Goal: Task Accomplishment & Management: Manage account settings

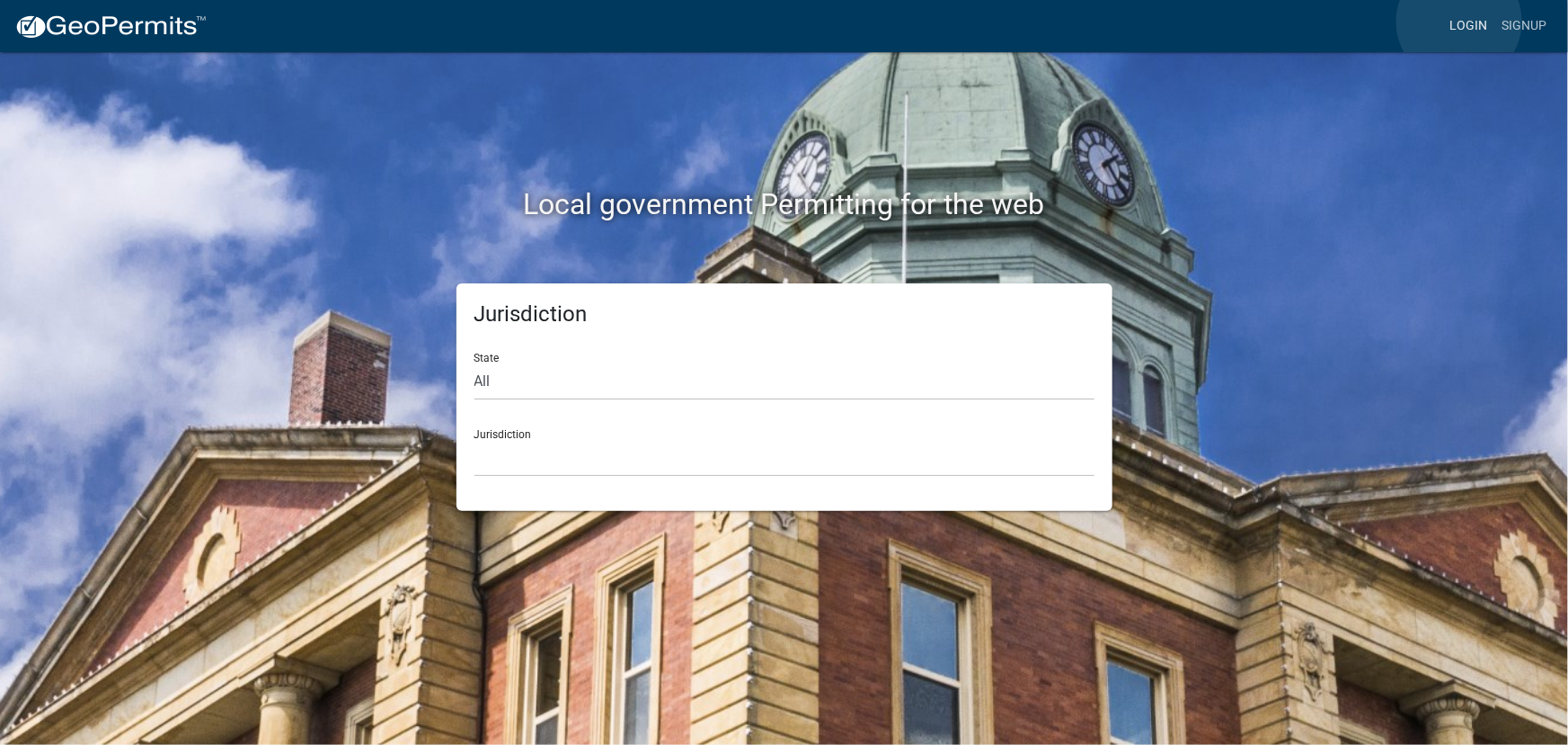
click at [1460, 22] on link "Login" at bounding box center [1469, 26] width 52 height 34
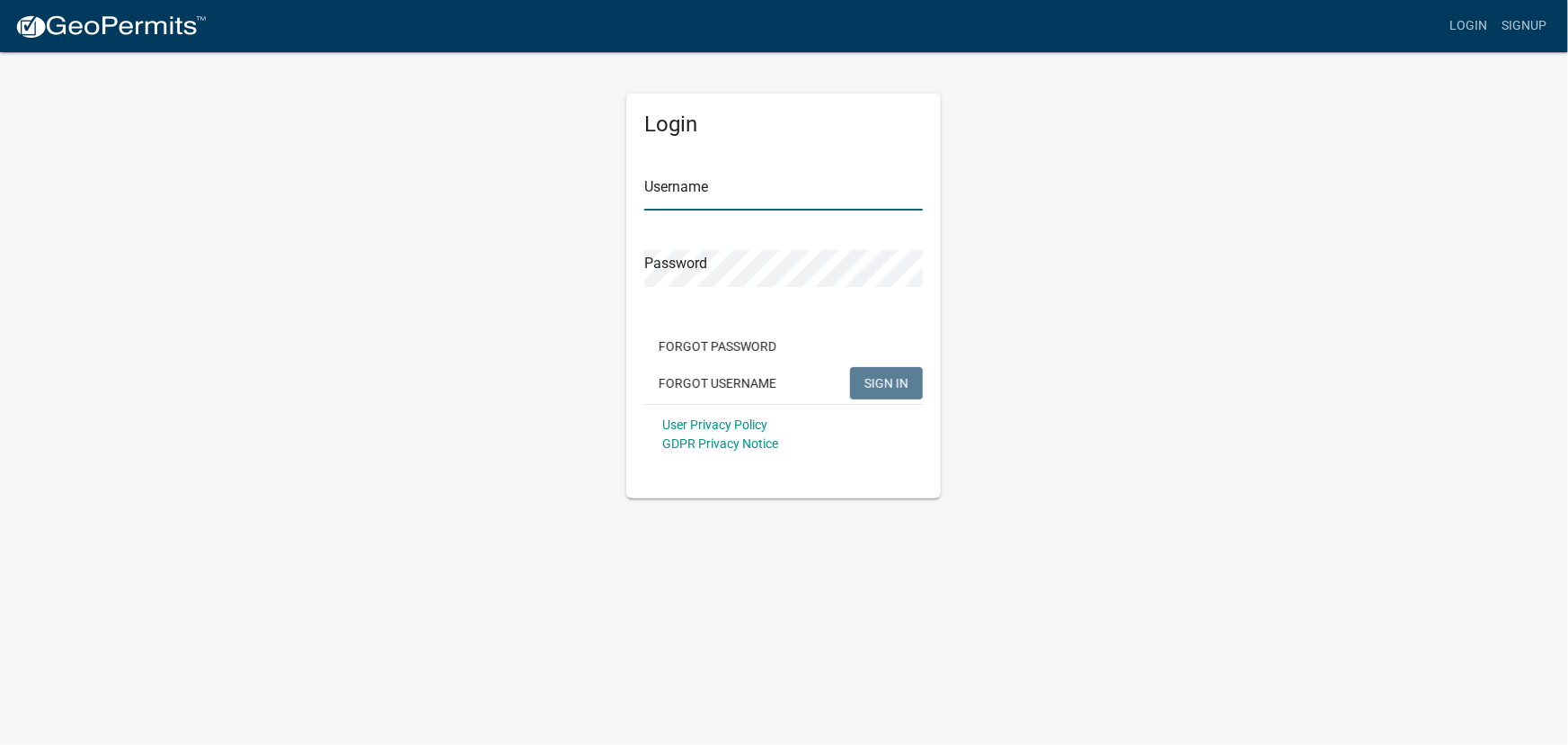
type input "kjhouse"
click at [874, 381] on span "SIGN IN" at bounding box center [886, 382] width 44 height 15
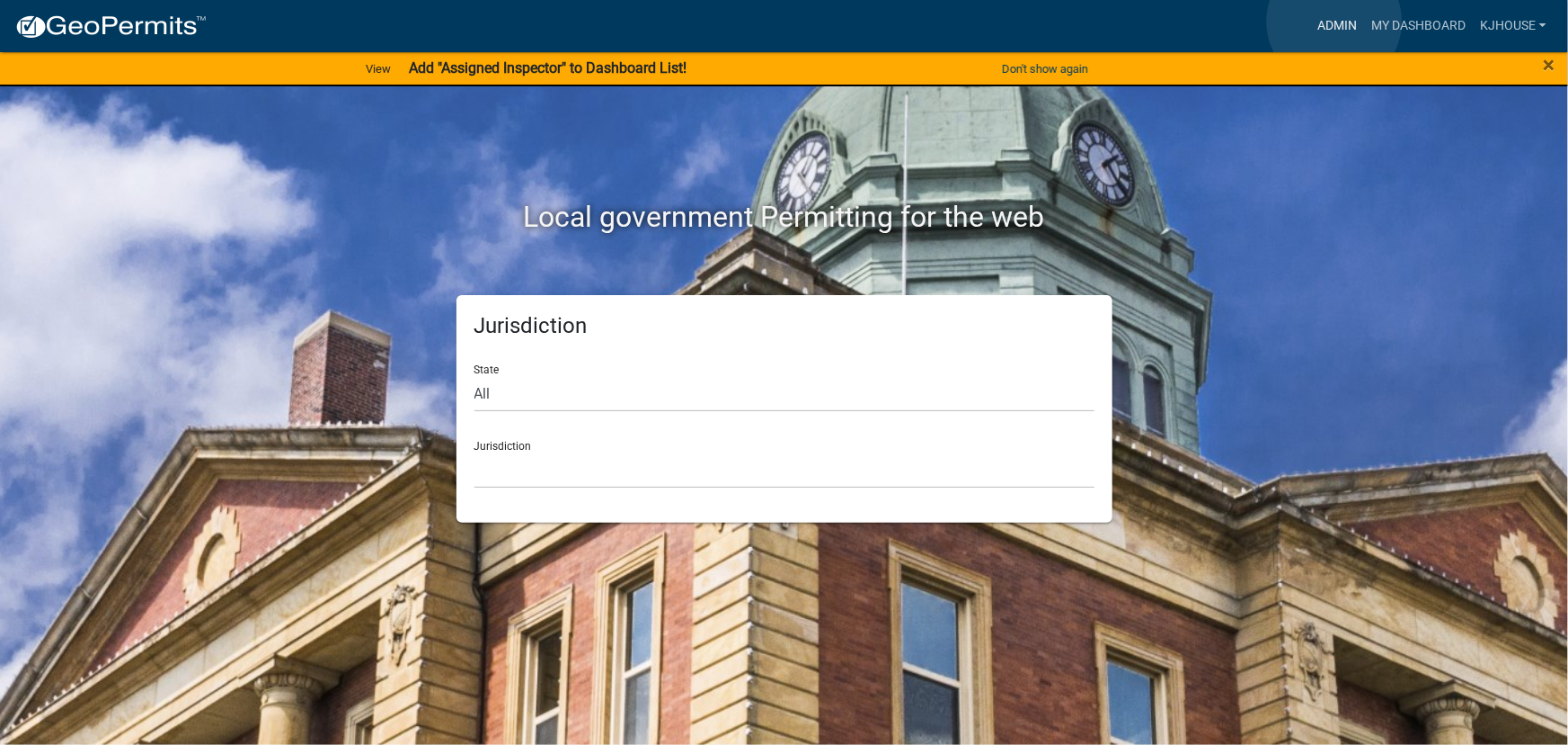
click at [1335, 22] on link "Admin" at bounding box center [1337, 26] width 54 height 34
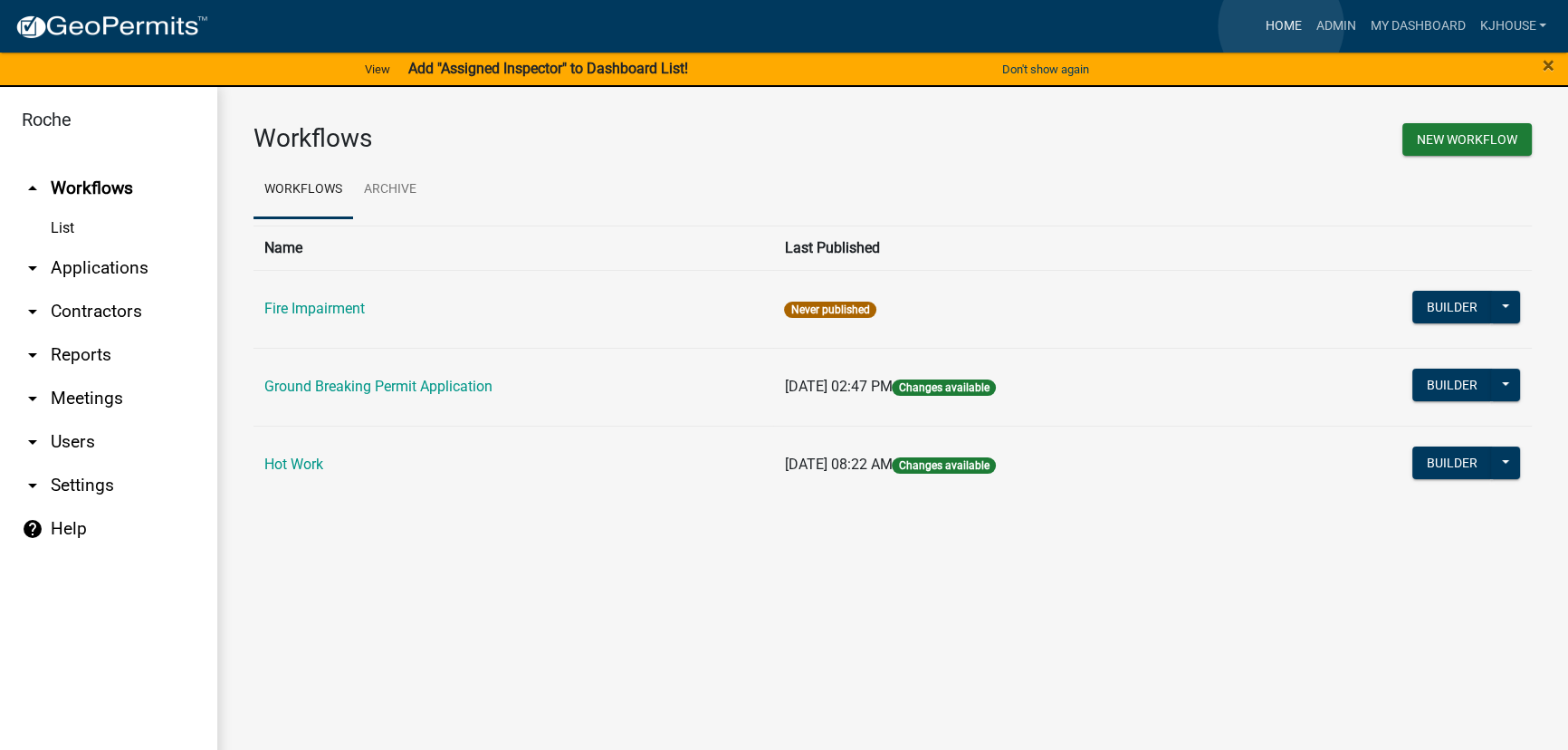
click at [1281, 26] on link "Home" at bounding box center [1282, 26] width 51 height 35
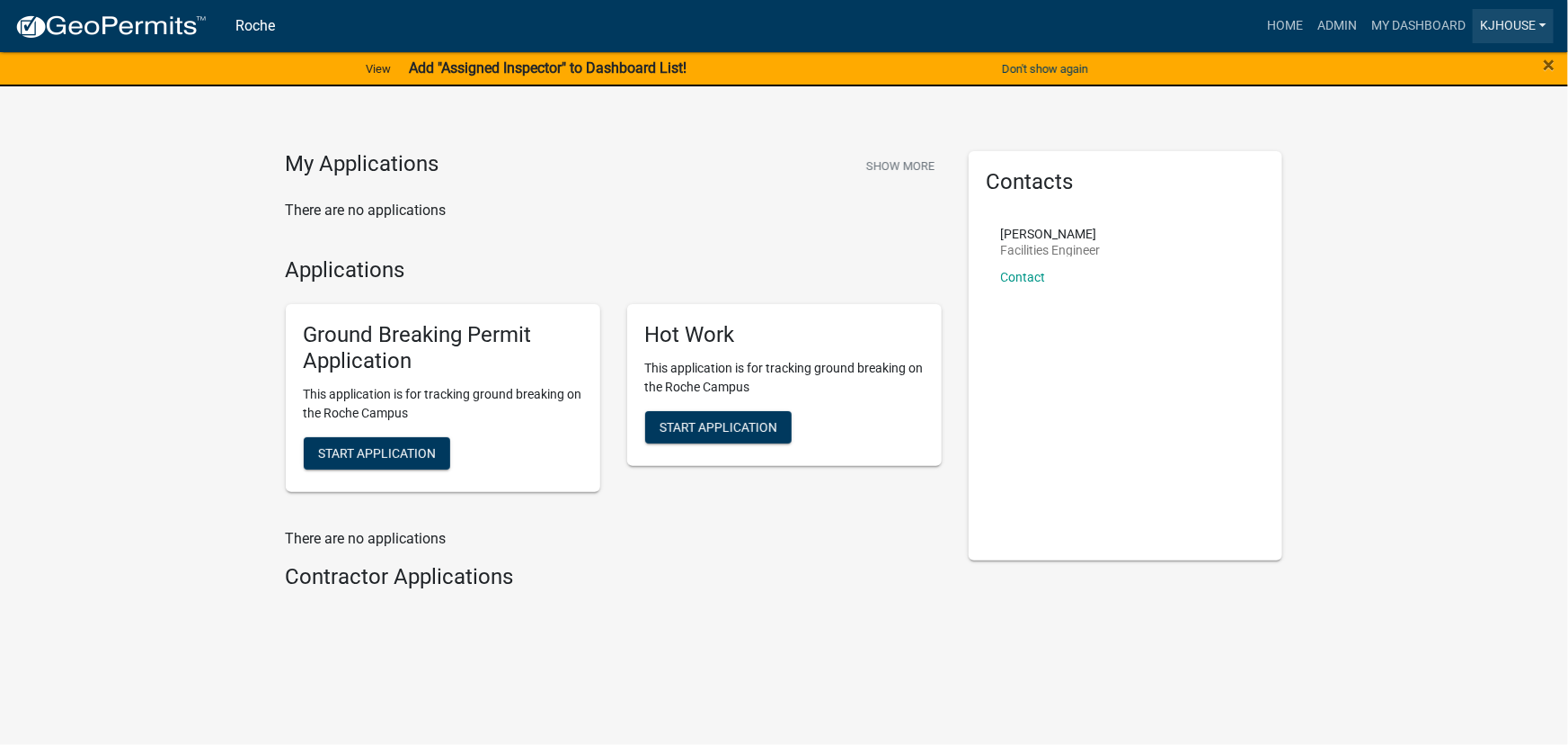
click at [1505, 21] on link "kjhouse" at bounding box center [1514, 26] width 81 height 34
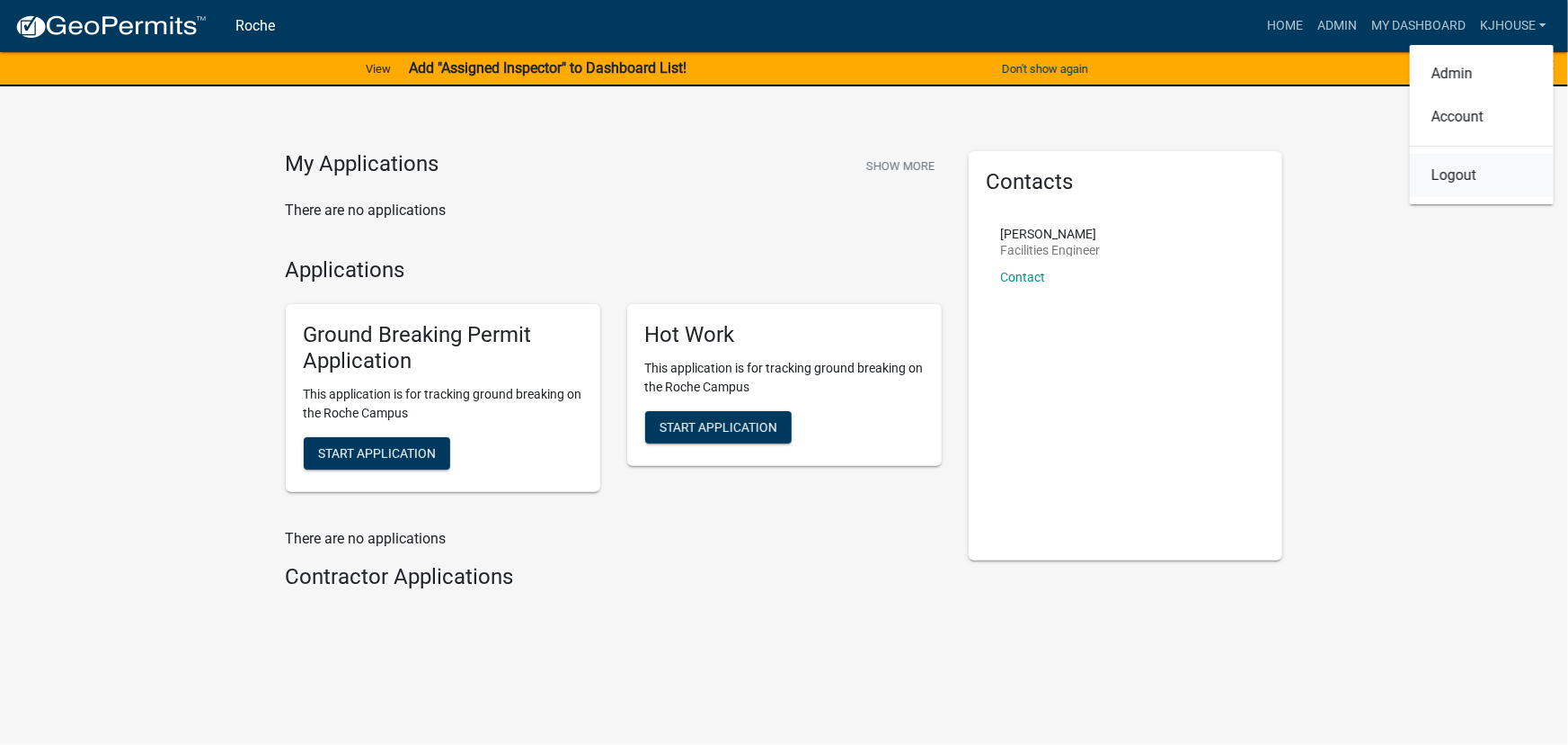
click at [1450, 180] on link "Logout" at bounding box center [1482, 175] width 144 height 43
